Goal: Information Seeking & Learning: Learn about a topic

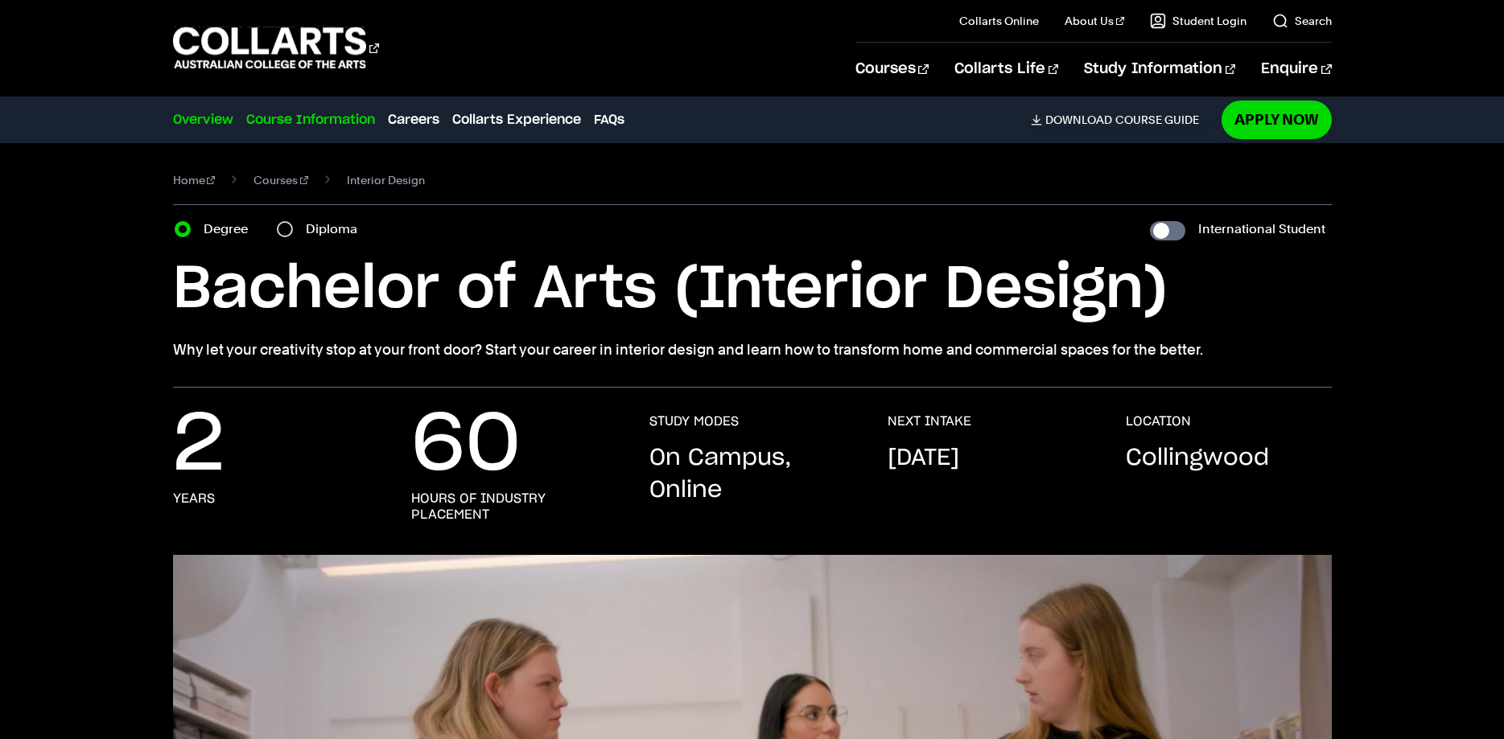
click at [336, 122] on link "Course Information" at bounding box center [310, 119] width 129 height 19
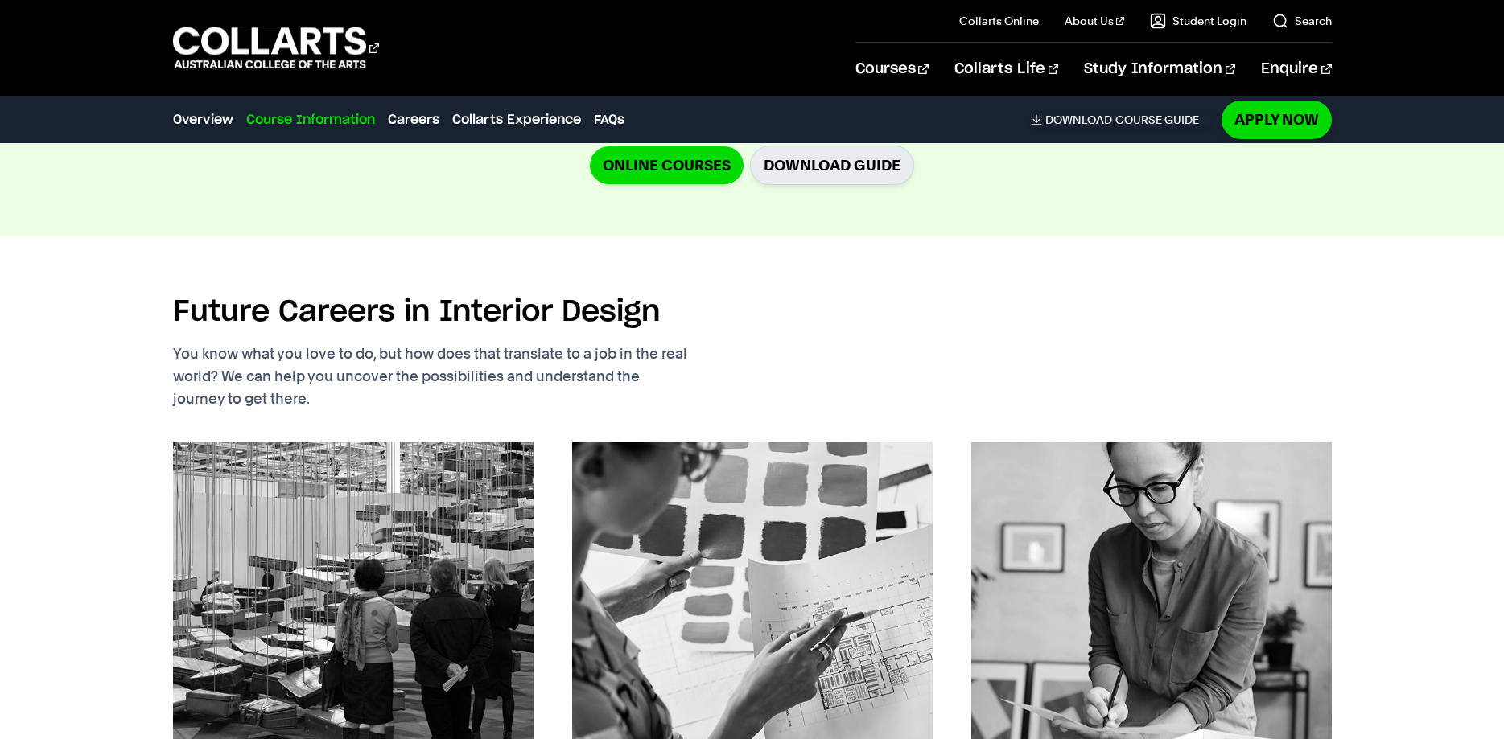
scroll to position [1891, 0]
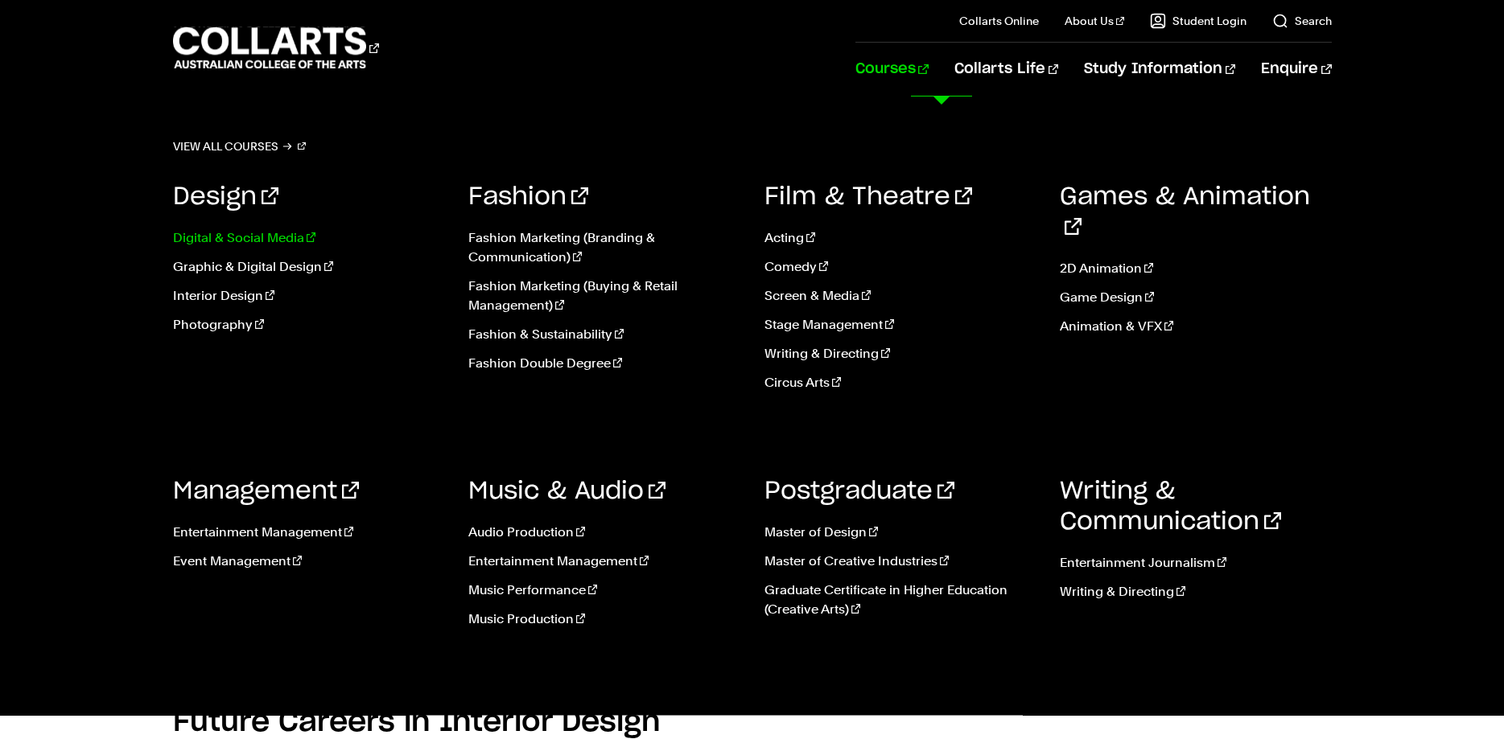
click at [260, 232] on link "Digital & Social Media" at bounding box center [309, 238] width 272 height 19
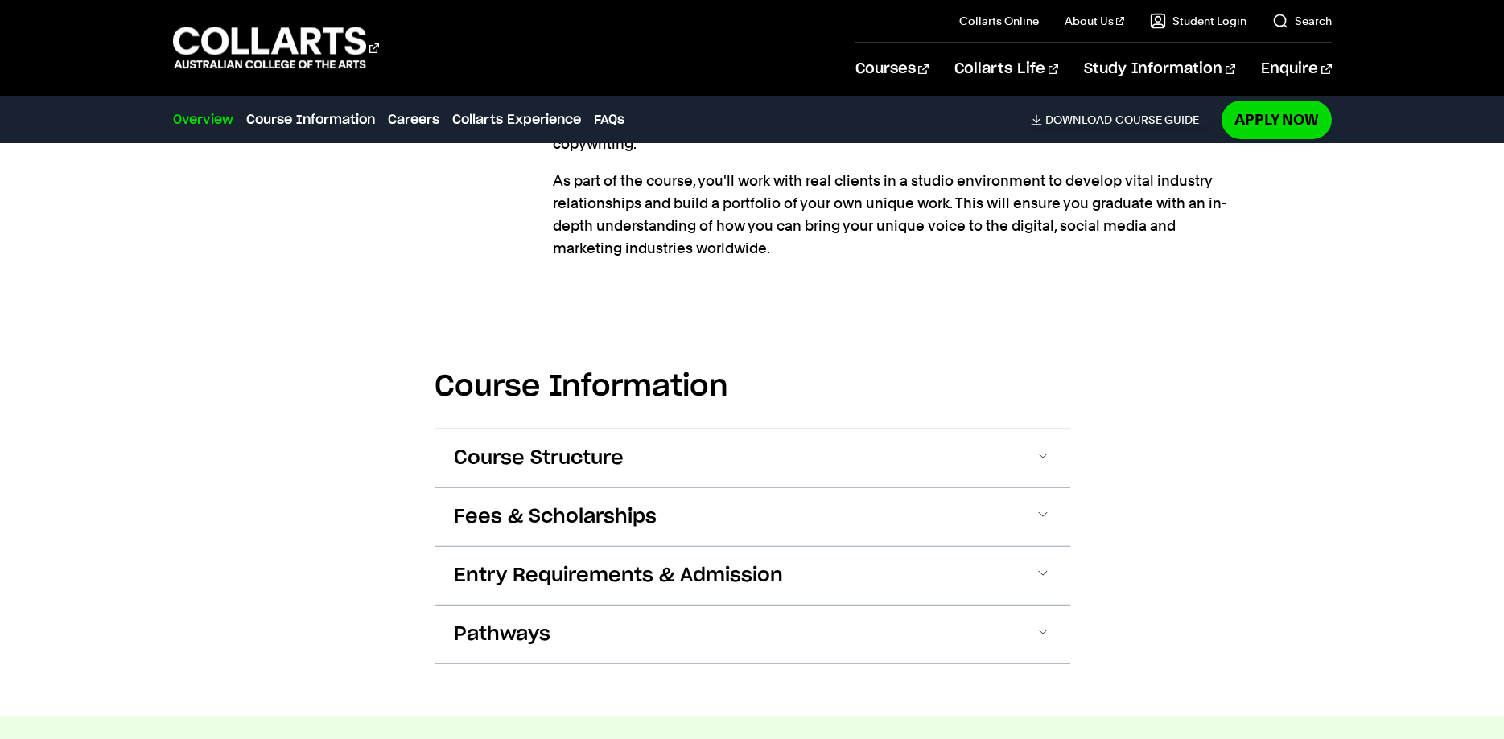
scroll to position [1477, 0]
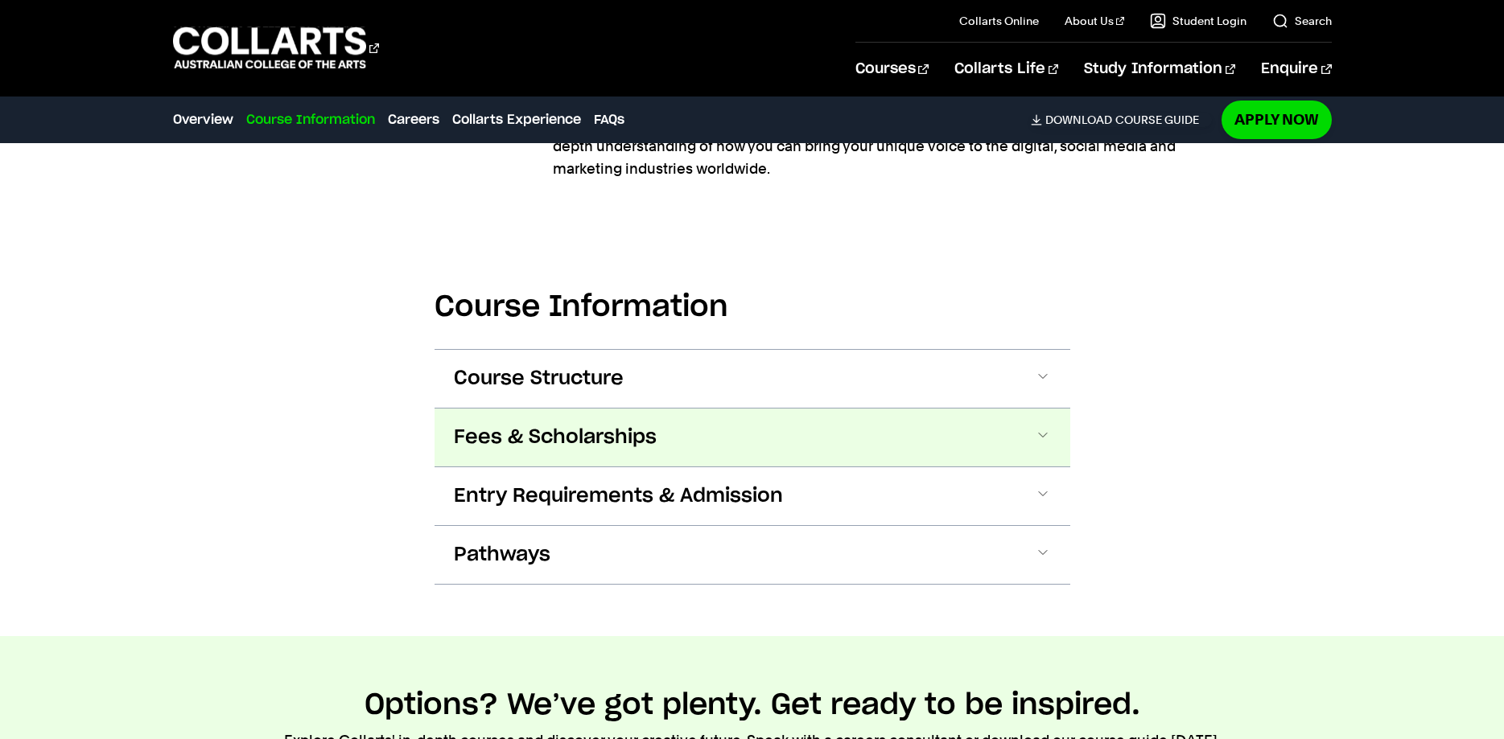
click at [1039, 427] on span at bounding box center [1043, 437] width 16 height 21
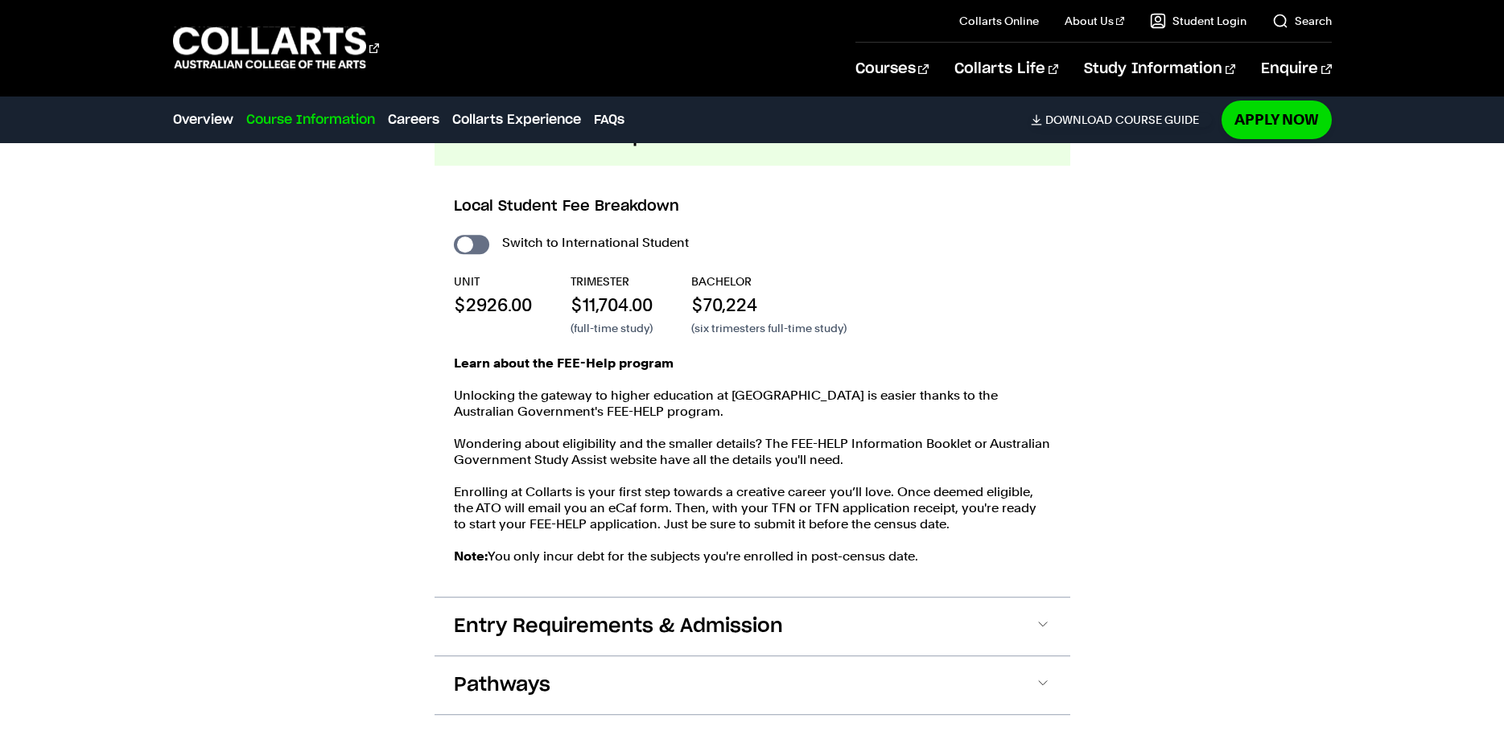
scroll to position [1614, 0]
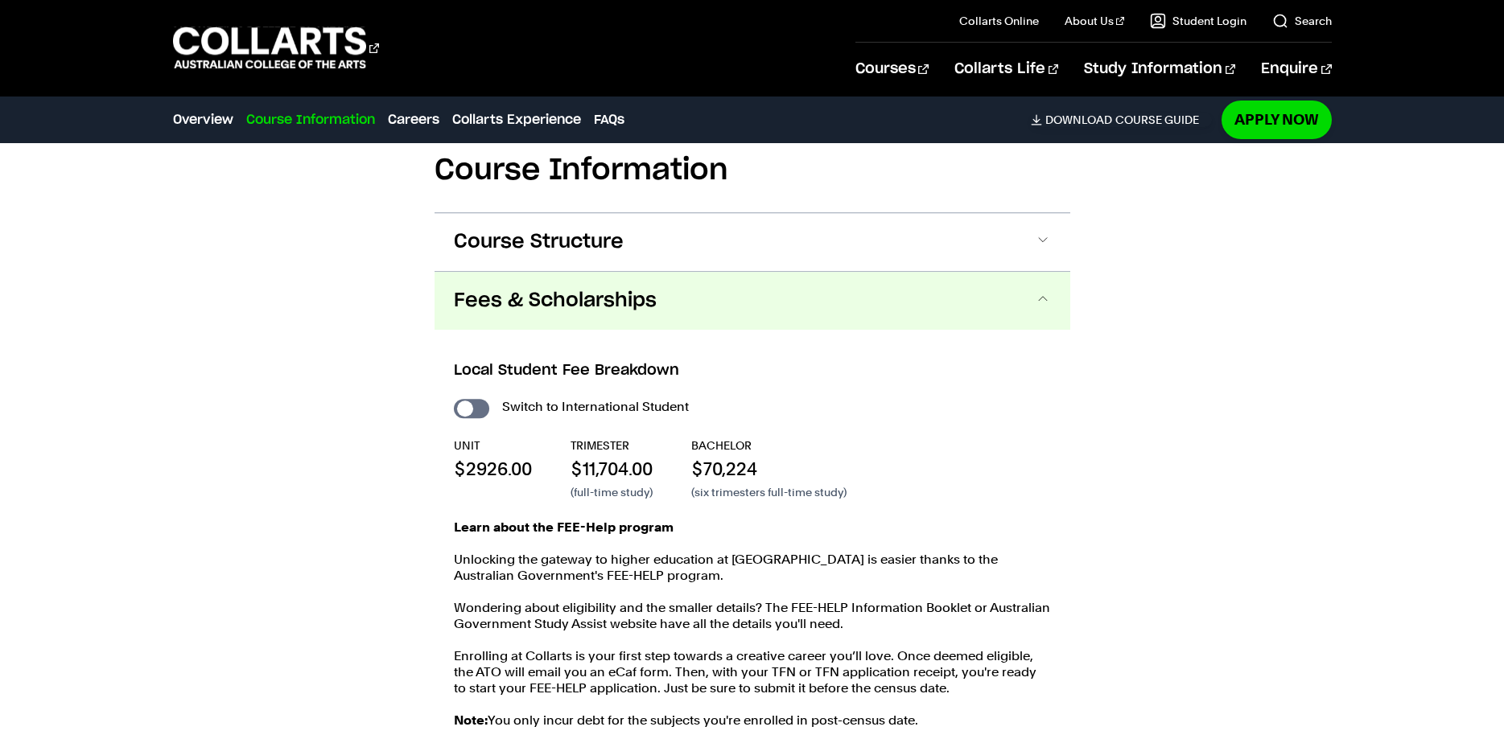
click at [478, 399] on input "International Student" at bounding box center [471, 408] width 35 height 19
checkbox input "true"
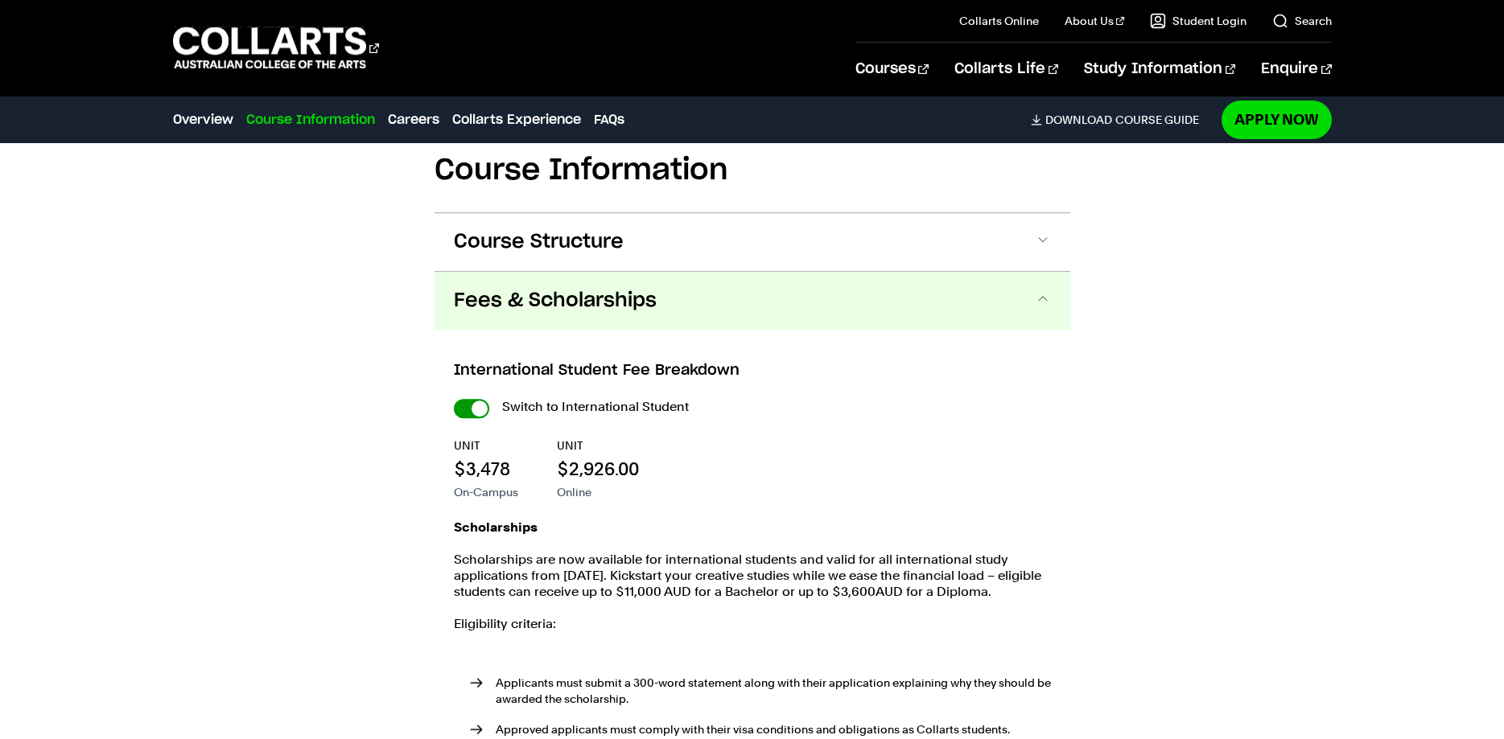
click at [0, 0] on input "International Student" at bounding box center [0, 0] width 0 height 0
checkbox input "false"
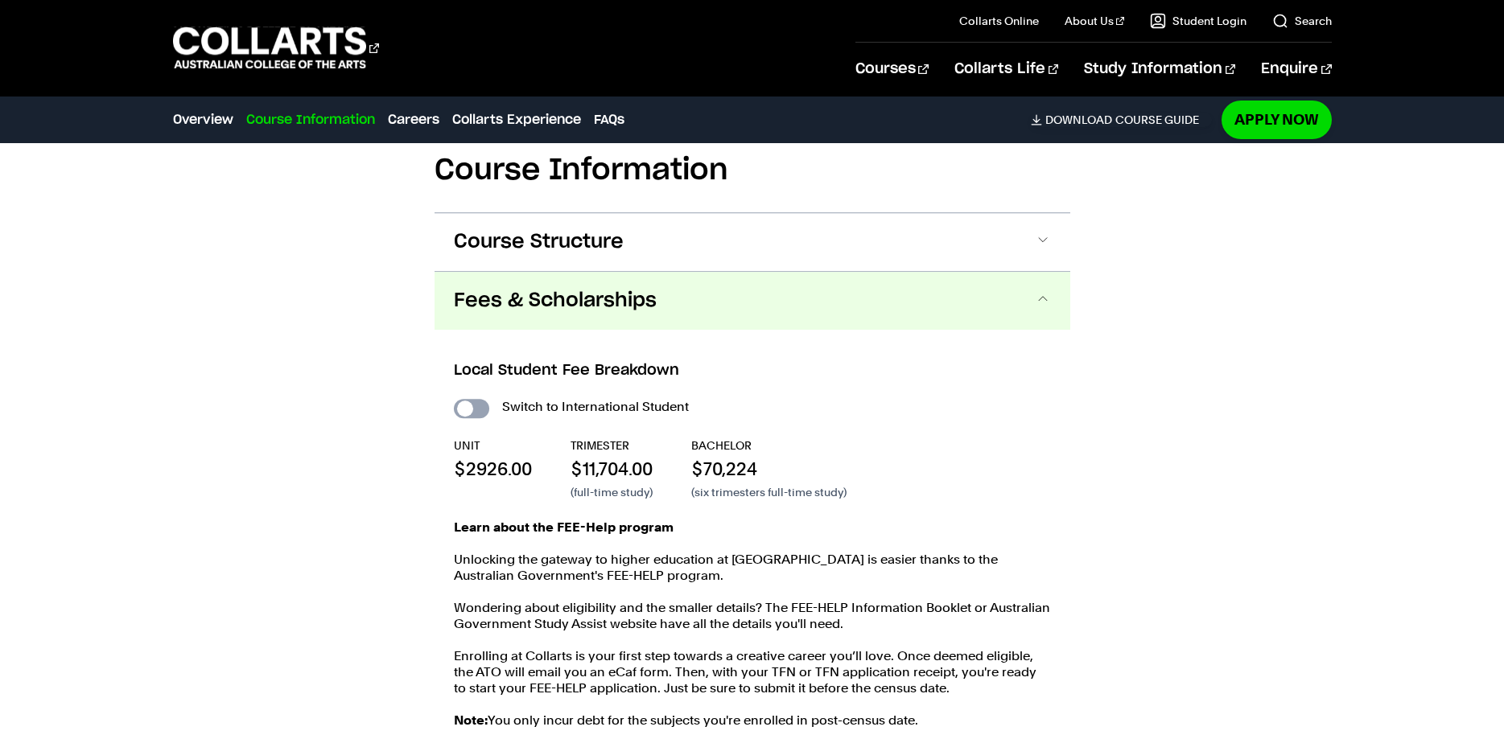
click at [482, 399] on input "International Student" at bounding box center [471, 408] width 35 height 19
checkbox input "true"
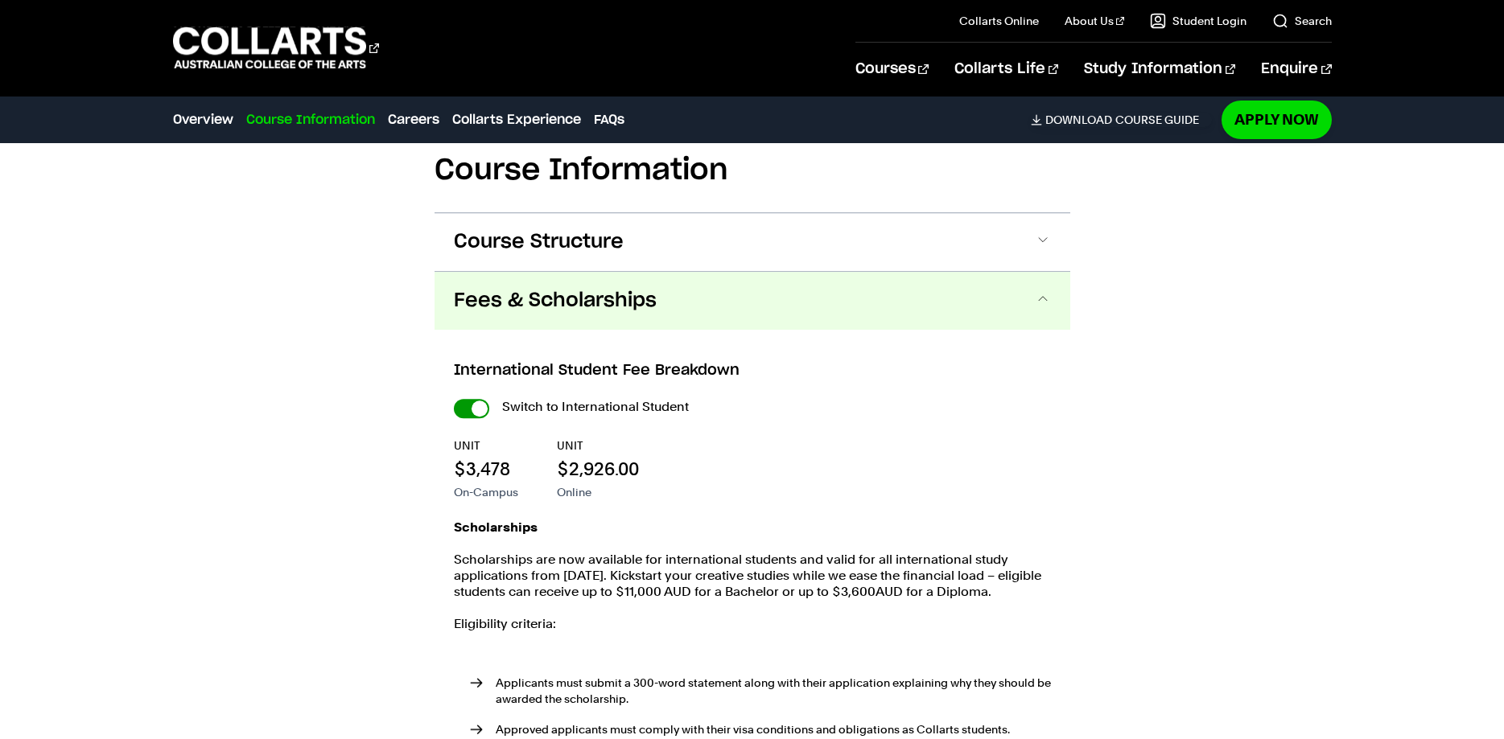
click at [0, 0] on input "International Student" at bounding box center [0, 0] width 0 height 0
checkbox input "false"
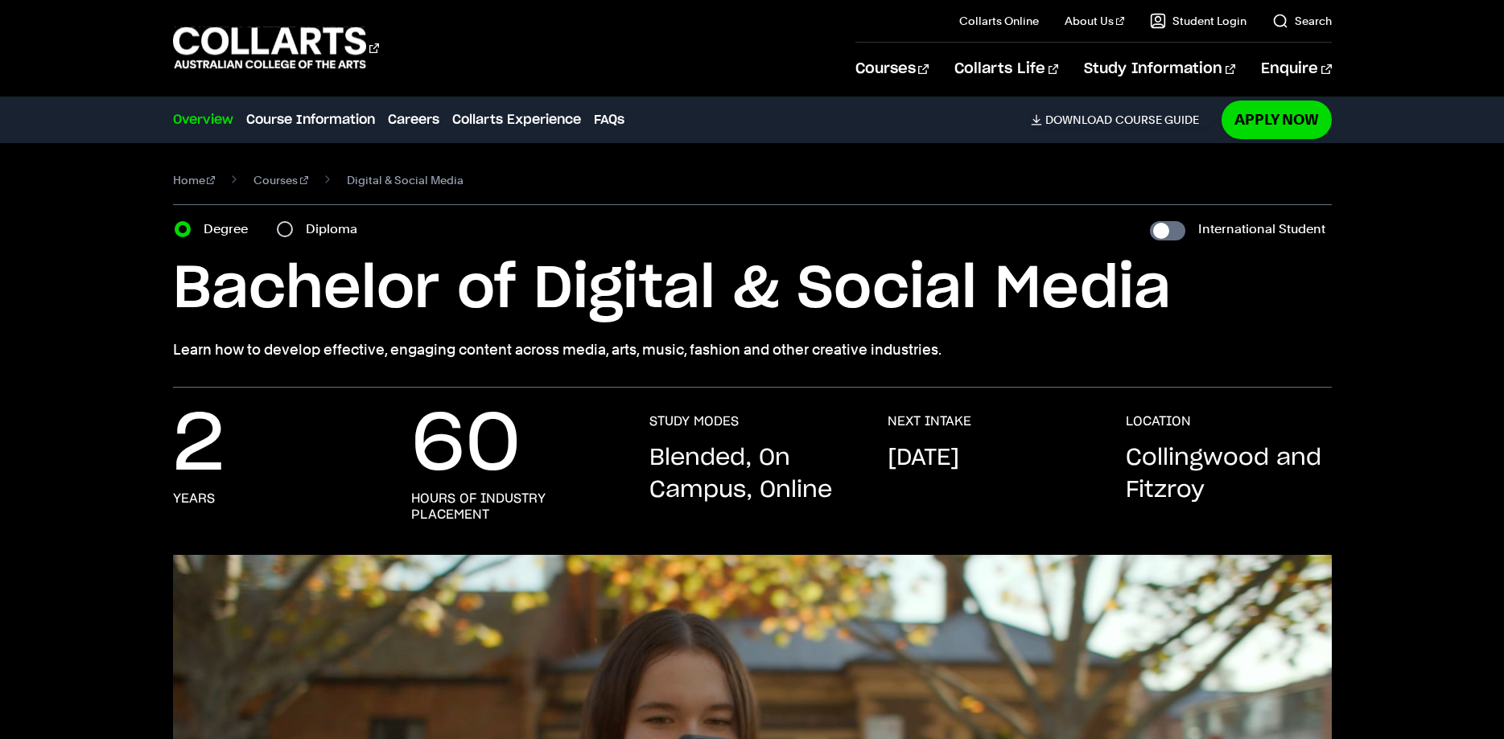
click at [1451, 450] on div "2 years 60 hours of industry placement STUDY MODES Blended, On Campus, Online N…" at bounding box center [752, 485] width 1415 height 142
